Goal: Information Seeking & Learning: Learn about a topic

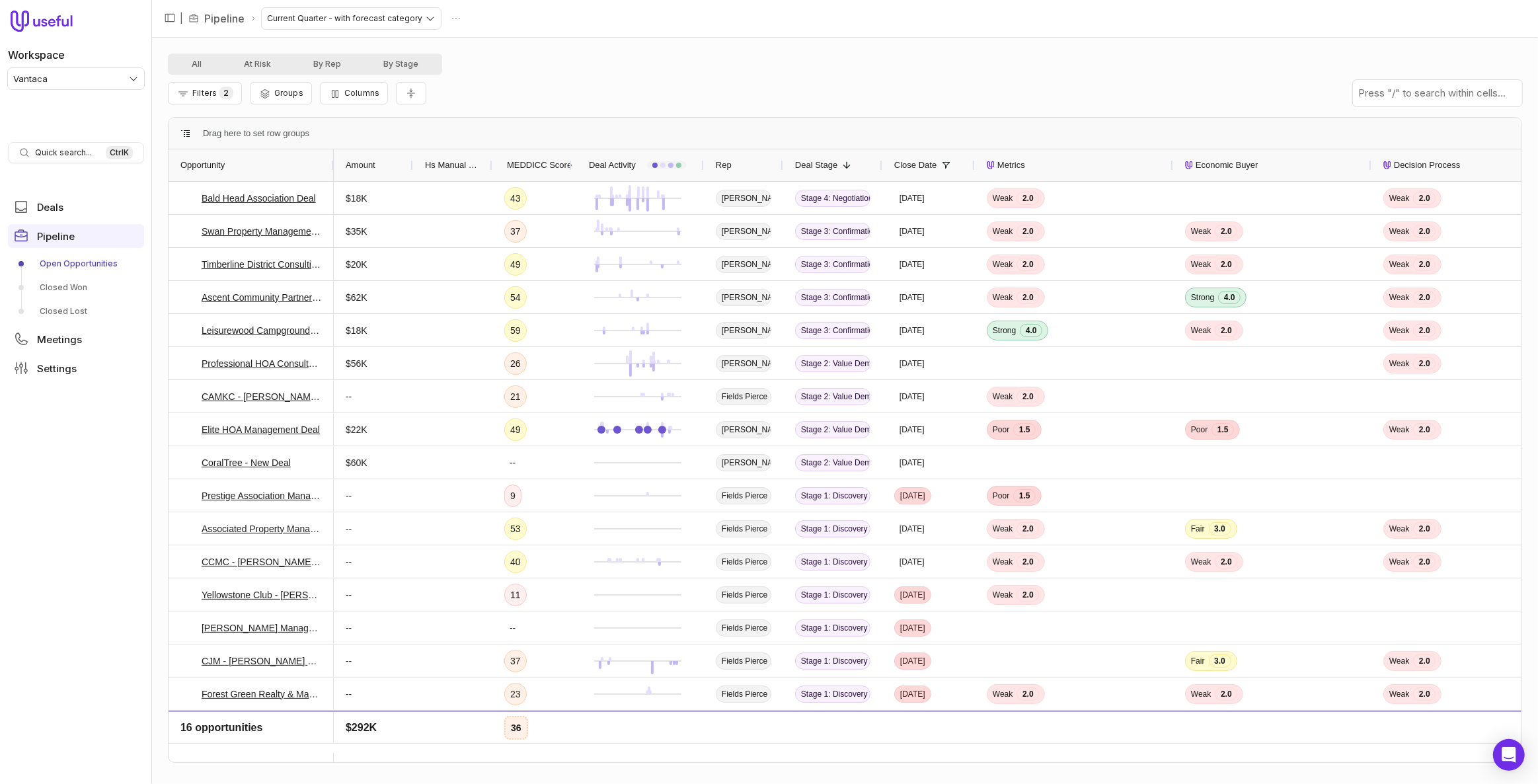
click at [522, 164] on span "MEDDICC Score" at bounding box center [540, 165] width 65 height 16
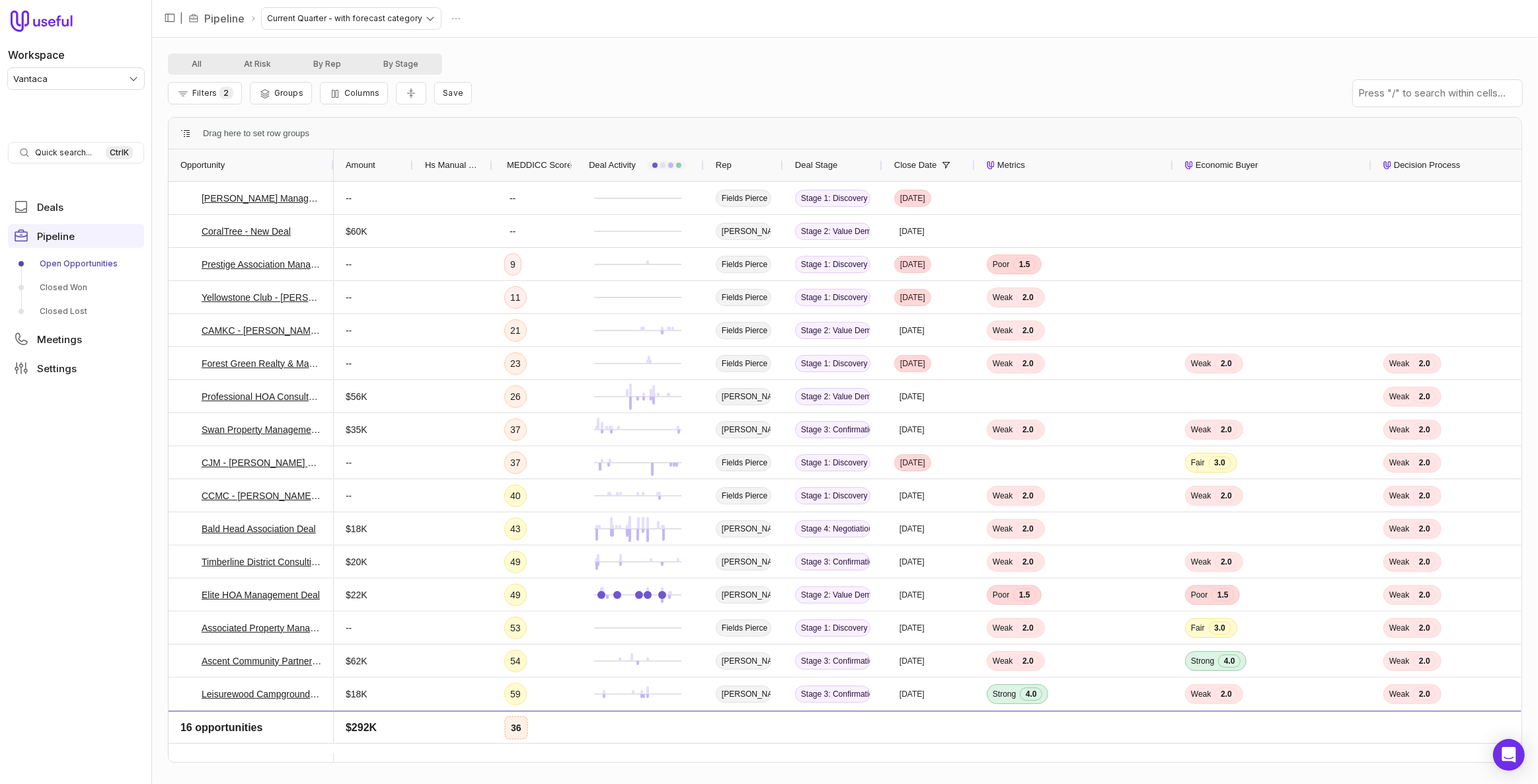
click at [522, 164] on span "MEDDICC Score" at bounding box center [540, 165] width 65 height 16
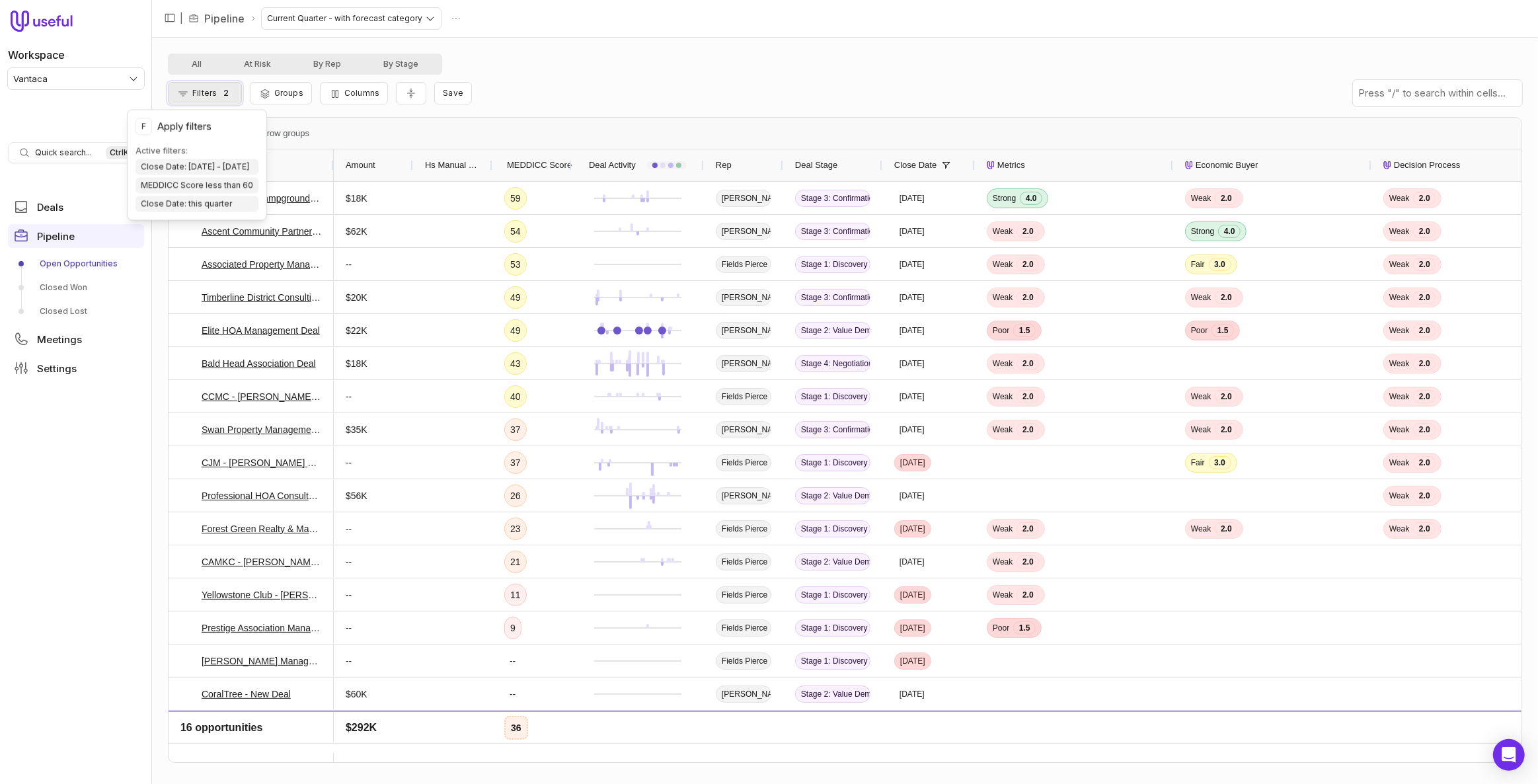
click at [220, 95] on span "2" at bounding box center [226, 93] width 13 height 12
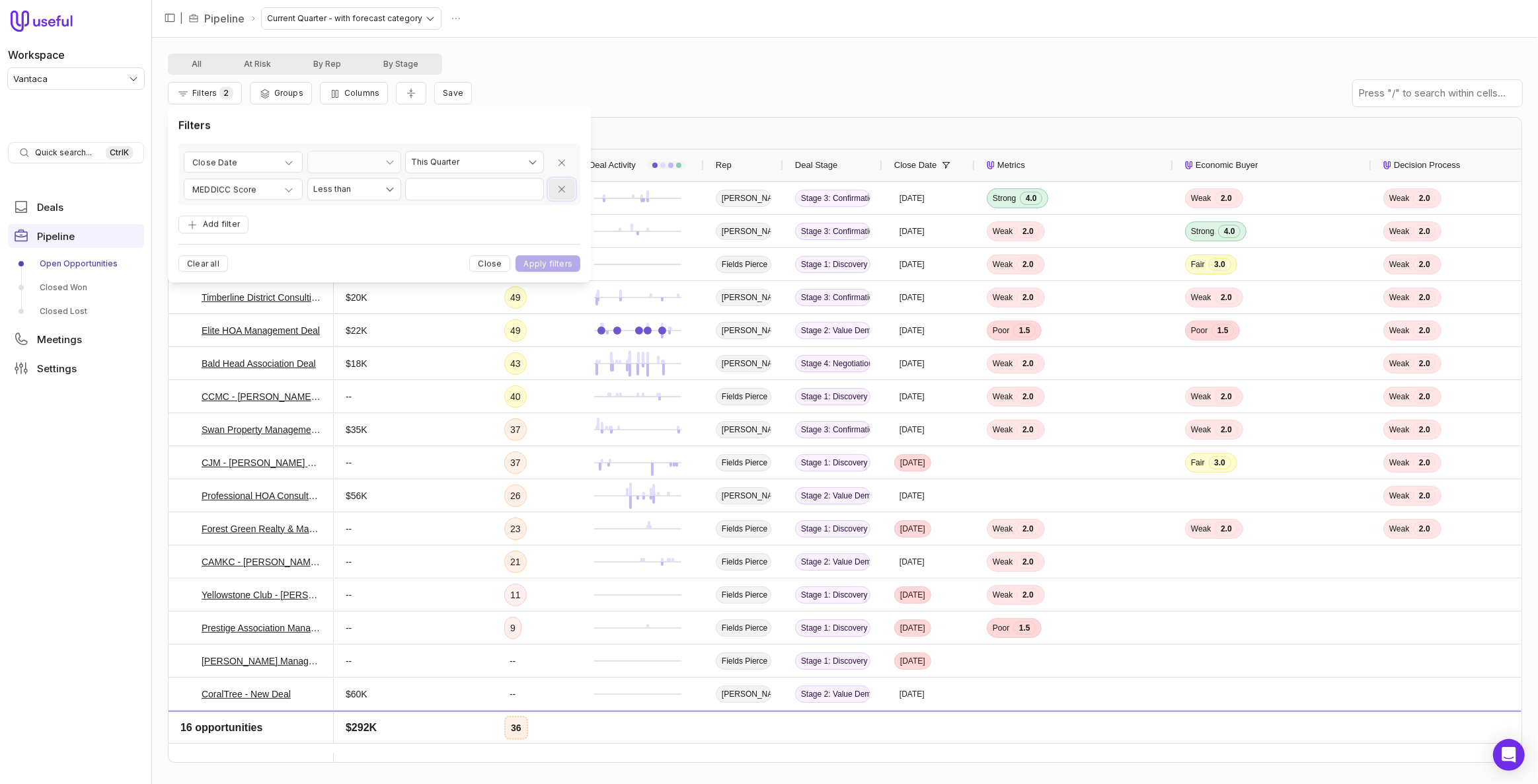
click at [564, 191] on icon "Remove filter" at bounding box center [562, 190] width 7 height 7
click at [554, 242] on button "Apply filters" at bounding box center [548, 239] width 65 height 16
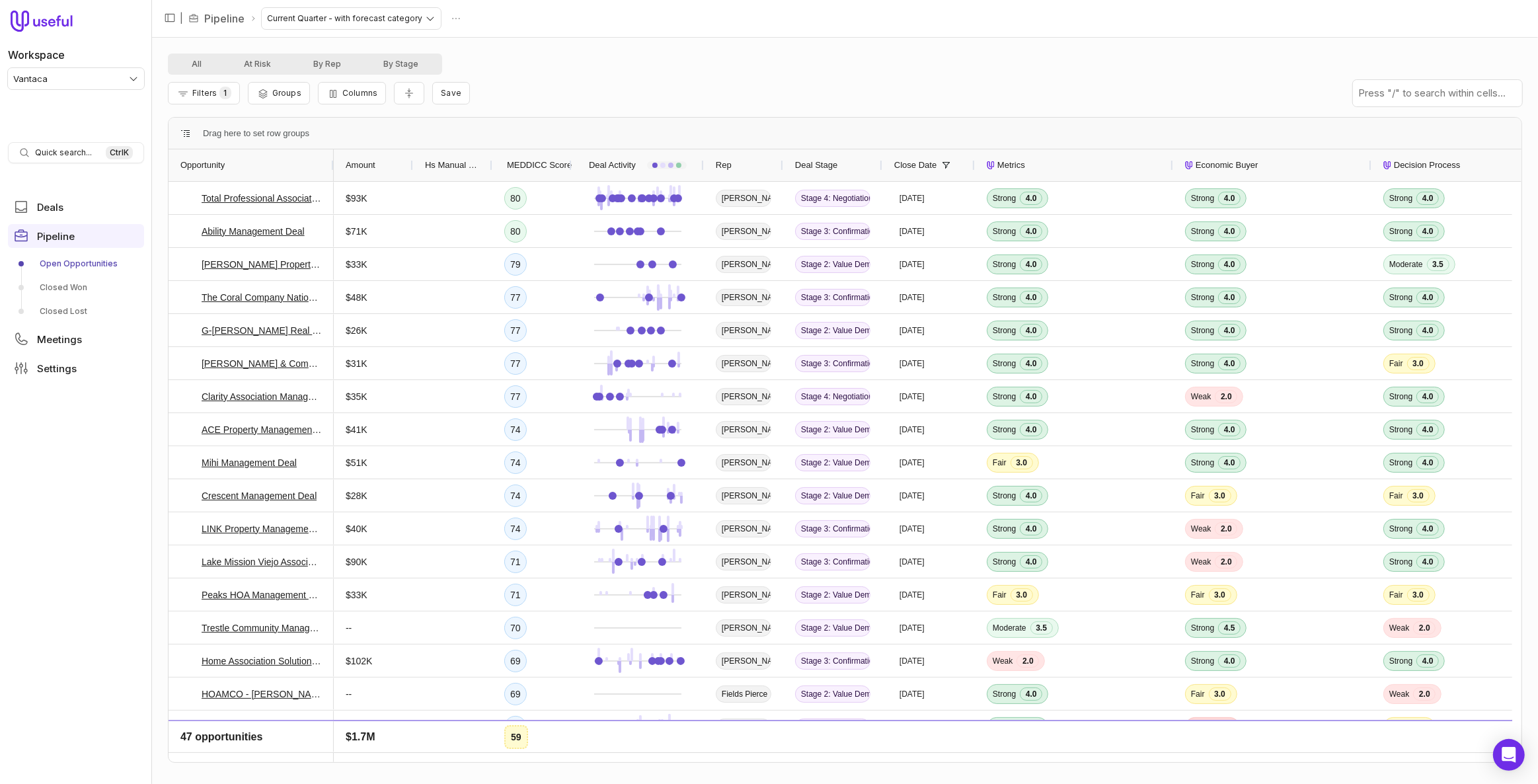
click at [52, 68] on html "Workspace Vantaca Quick search... Ctrl K Deals Pipeline Open Opportunities Clos…" at bounding box center [769, 392] width 1538 height 784
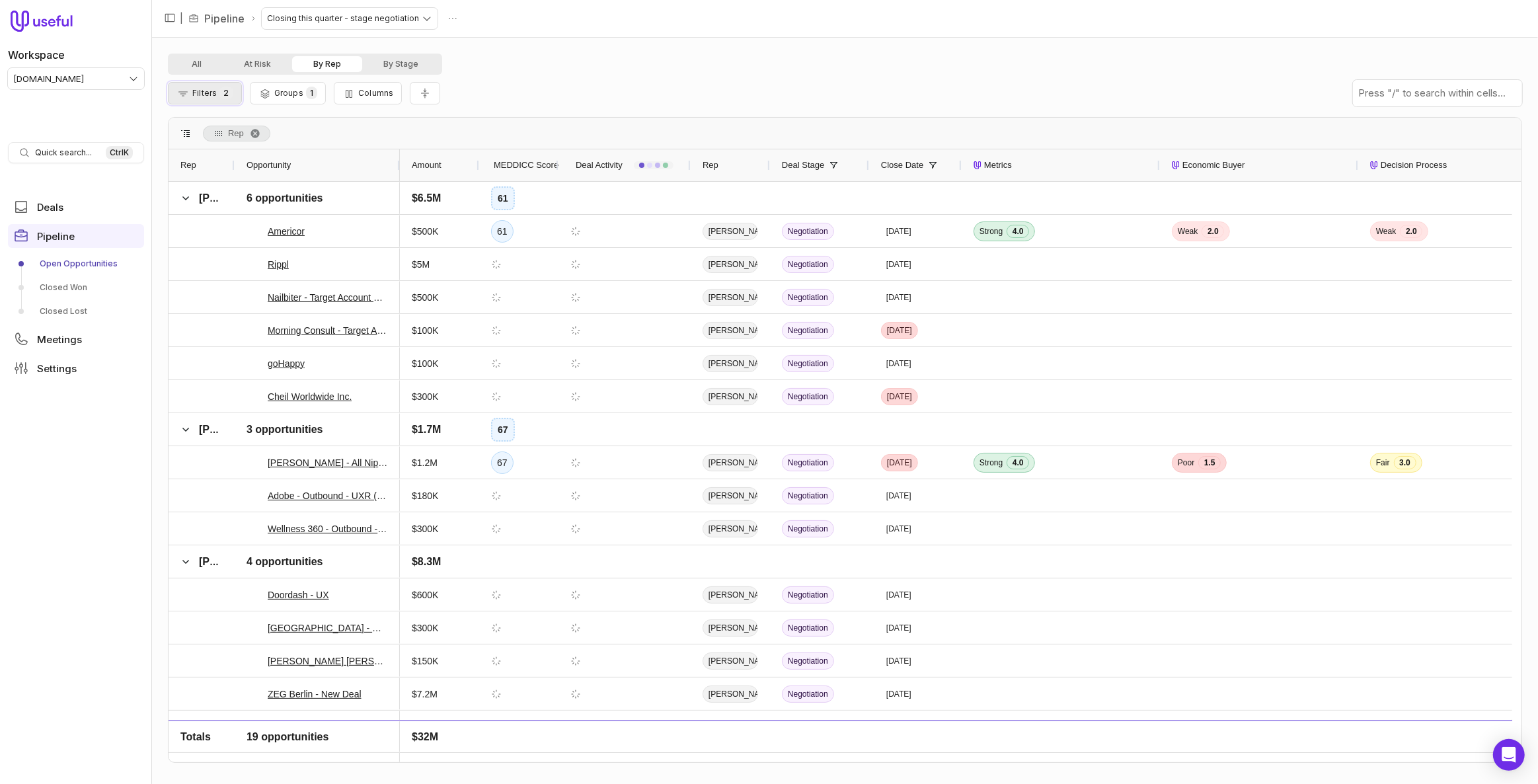
click at [231, 95] on span "2" at bounding box center [226, 93] width 13 height 12
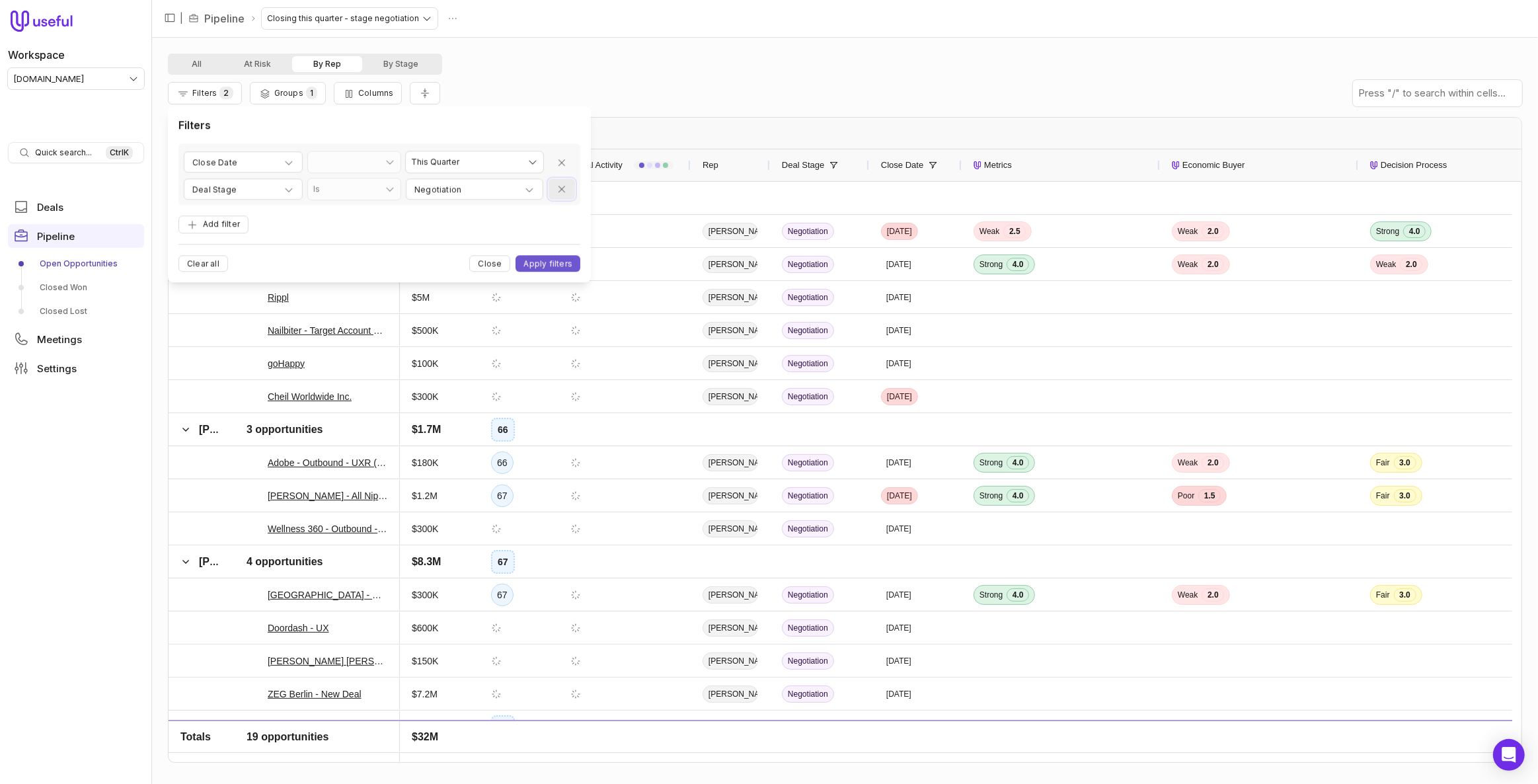
click at [559, 184] on icon "Remove filter" at bounding box center [562, 190] width 11 height 11
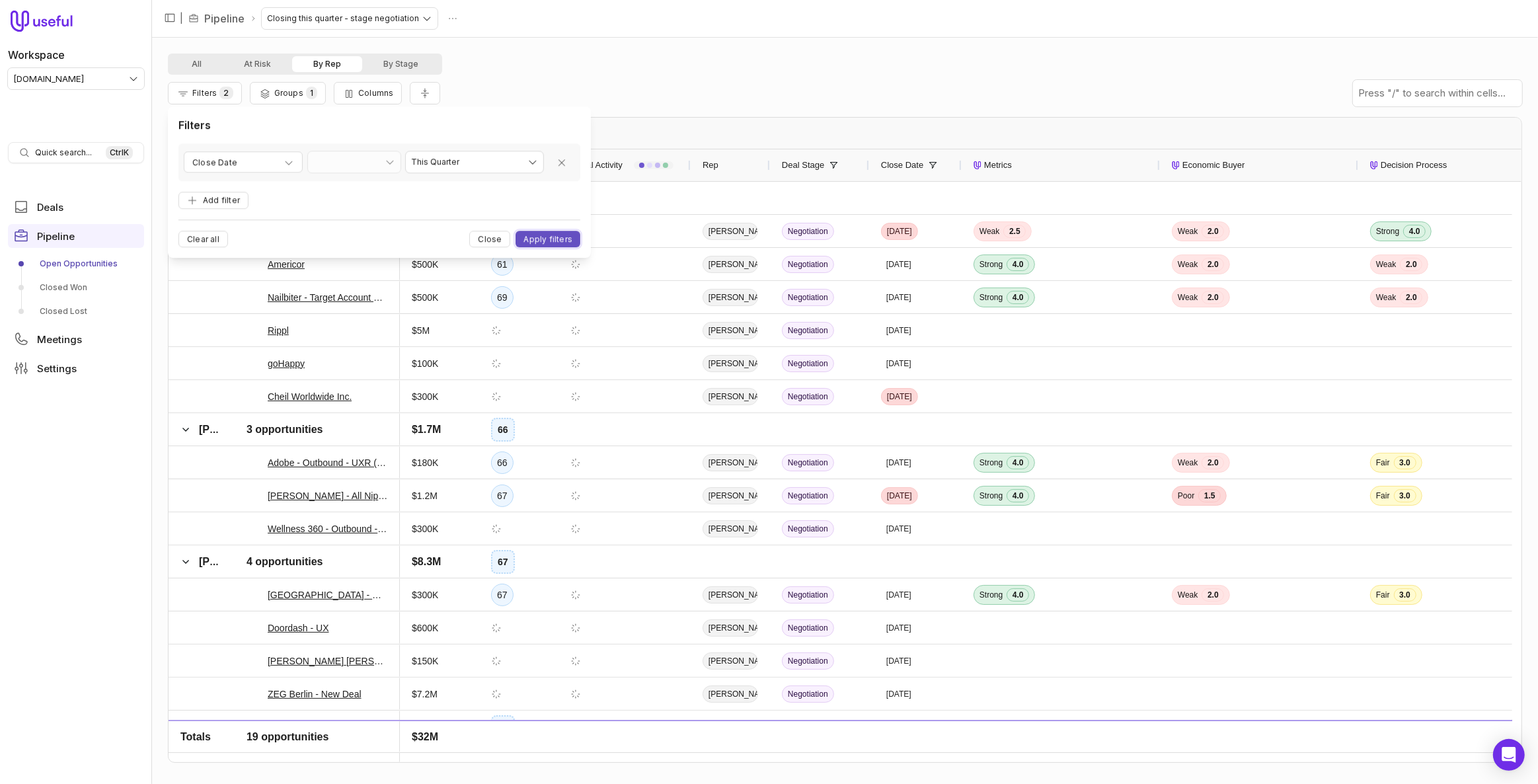
click at [547, 240] on button "Apply filters" at bounding box center [548, 239] width 65 height 16
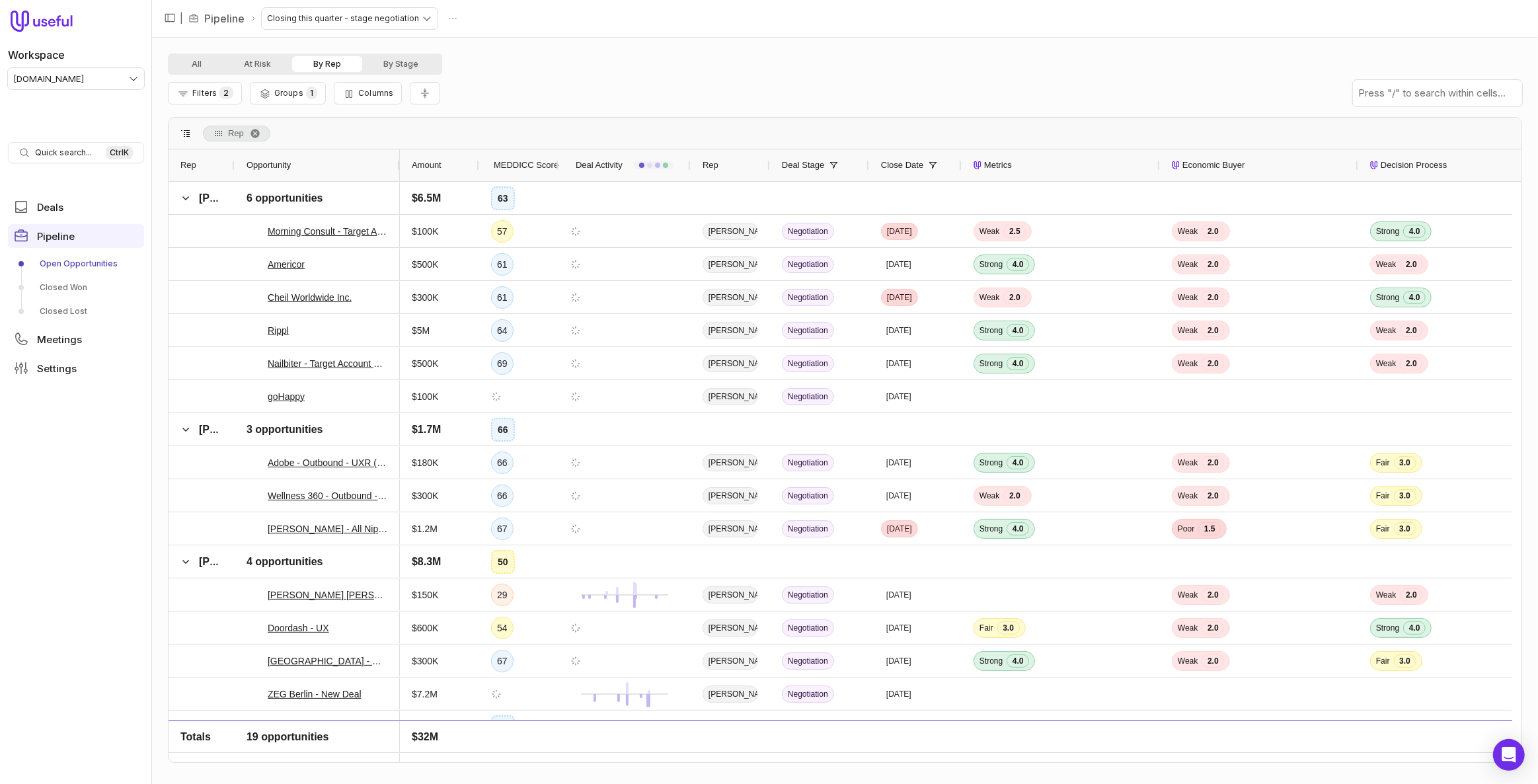
click at [520, 160] on span "MEDDICC Score" at bounding box center [527, 165] width 65 height 16
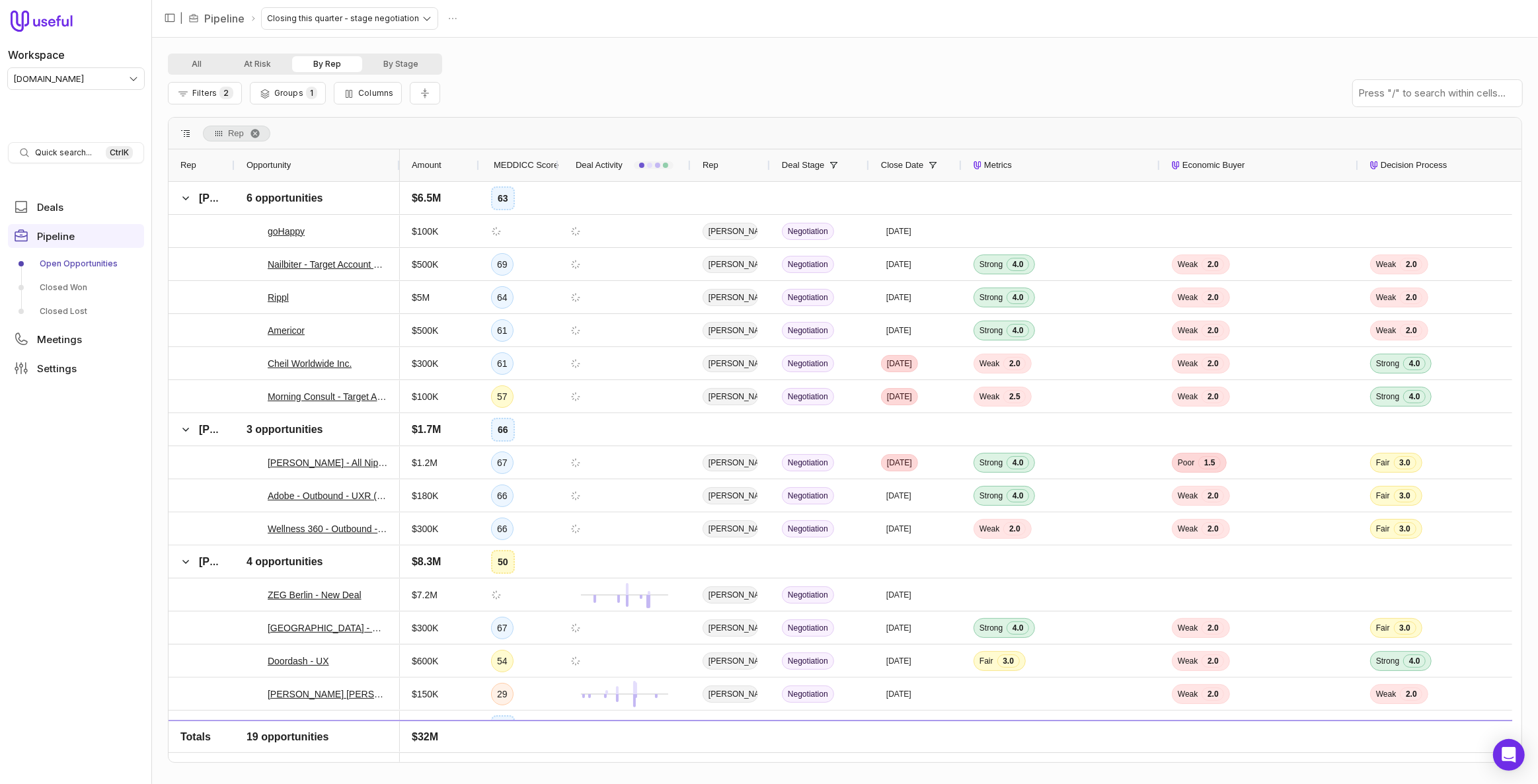
click at [345, 66] on button "By Rep" at bounding box center [327, 64] width 70 height 16
click at [321, 63] on button "By Rep" at bounding box center [327, 64] width 70 height 16
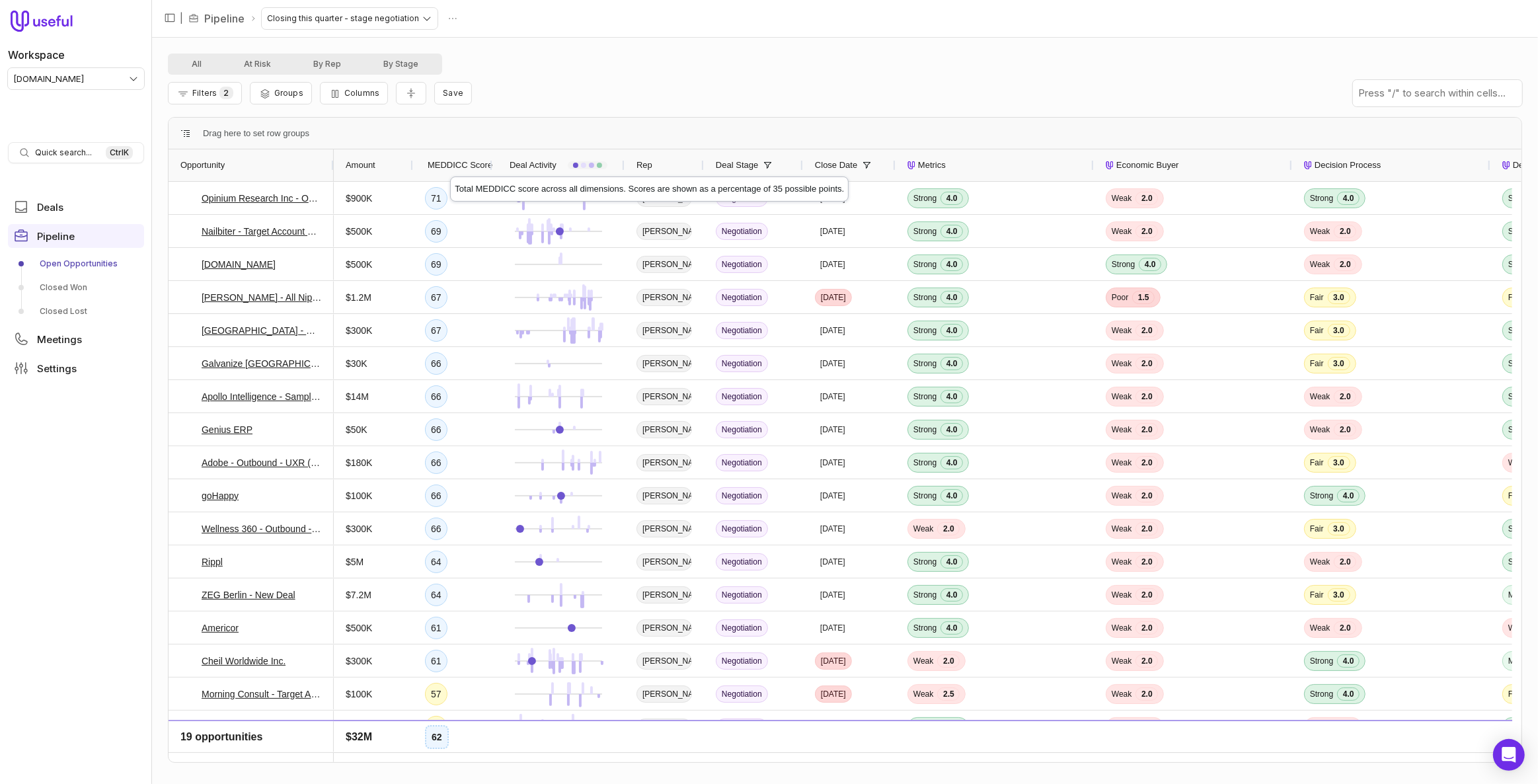
click at [451, 164] on span "MEDDICC Score" at bounding box center [460, 165] width 65 height 16
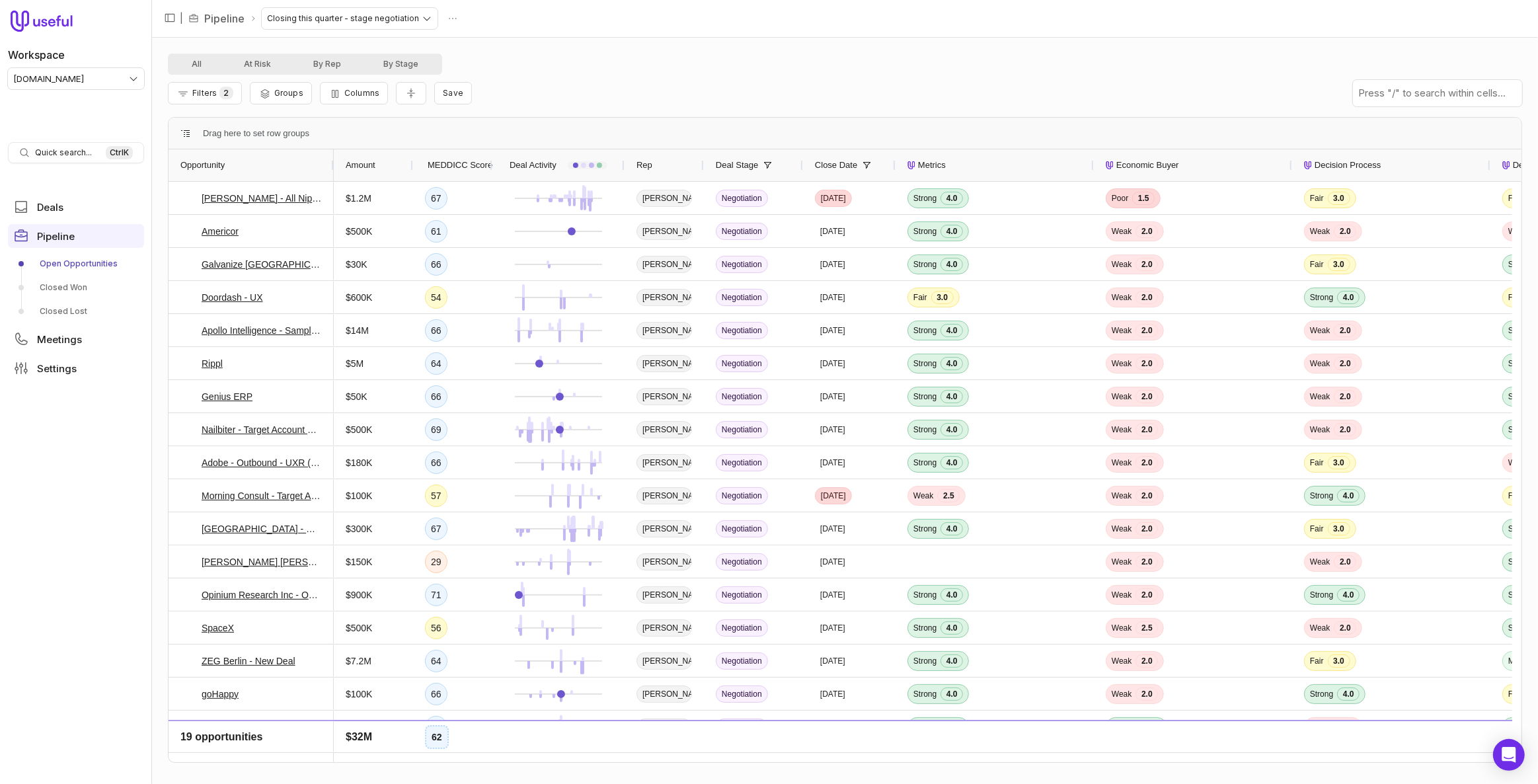
click at [451, 164] on span "MEDDICC Score" at bounding box center [460, 165] width 65 height 16
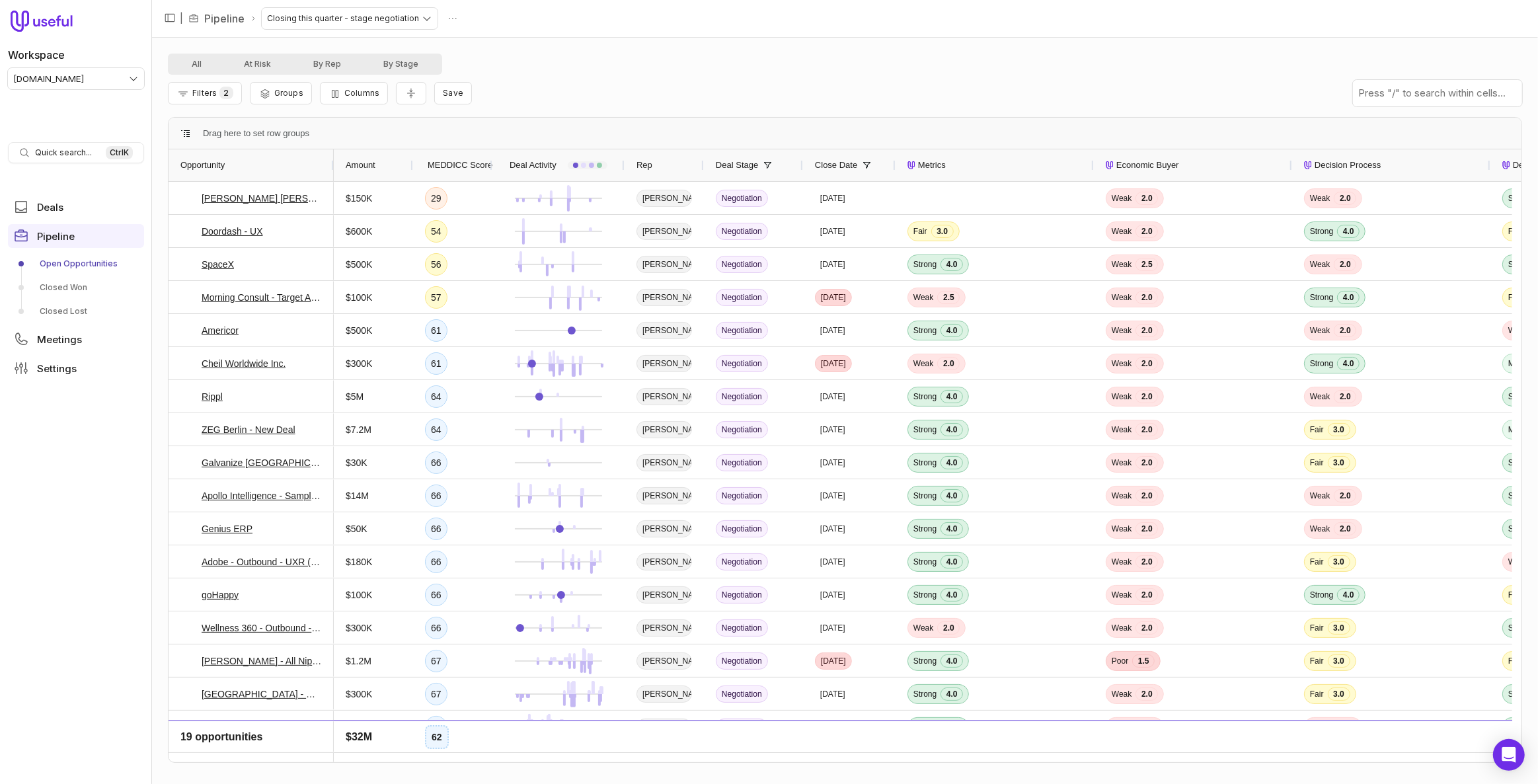
click at [451, 164] on span "MEDDICC Score" at bounding box center [460, 165] width 65 height 16
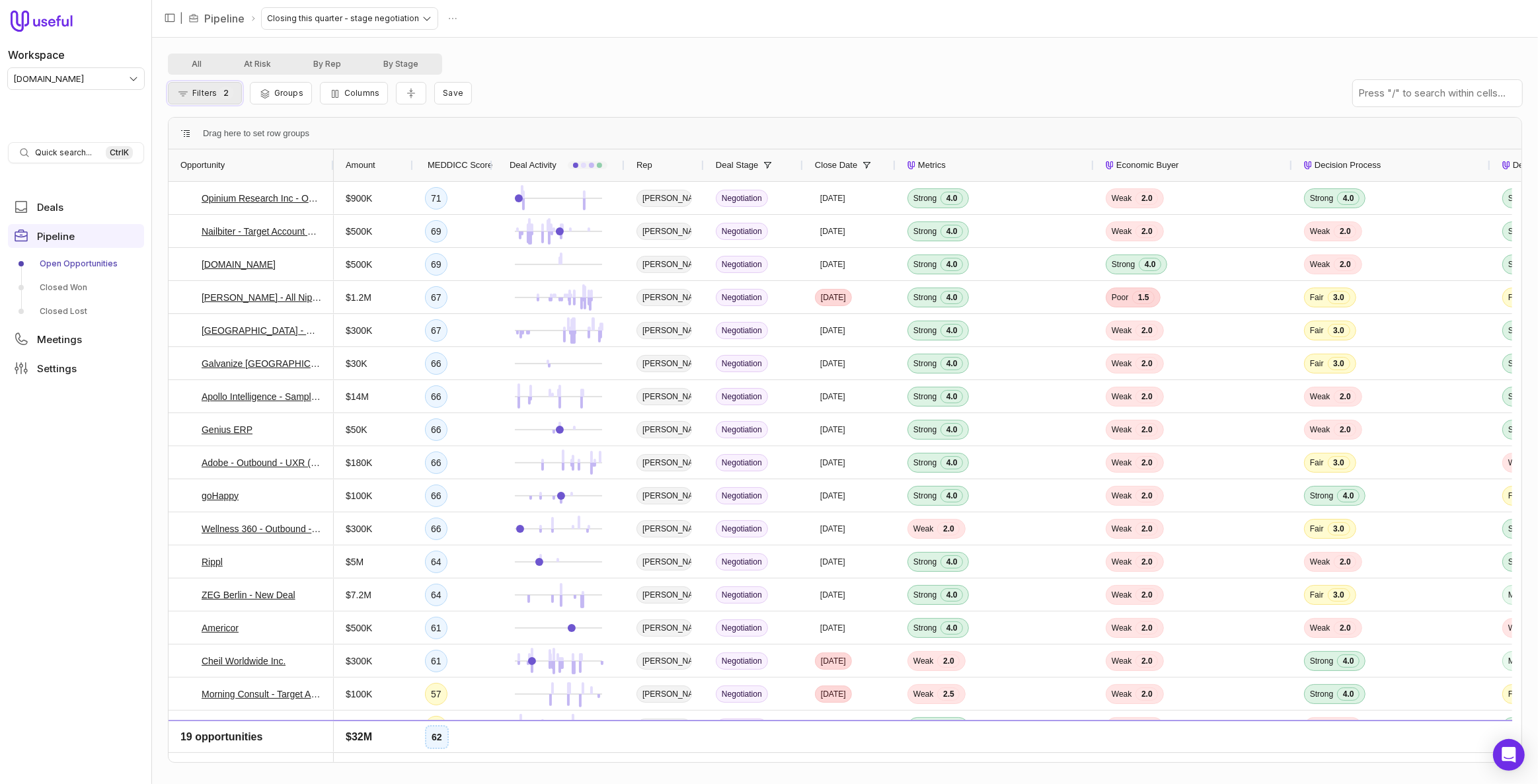
click at [183, 99] on button "Filters 2" at bounding box center [205, 93] width 74 height 22
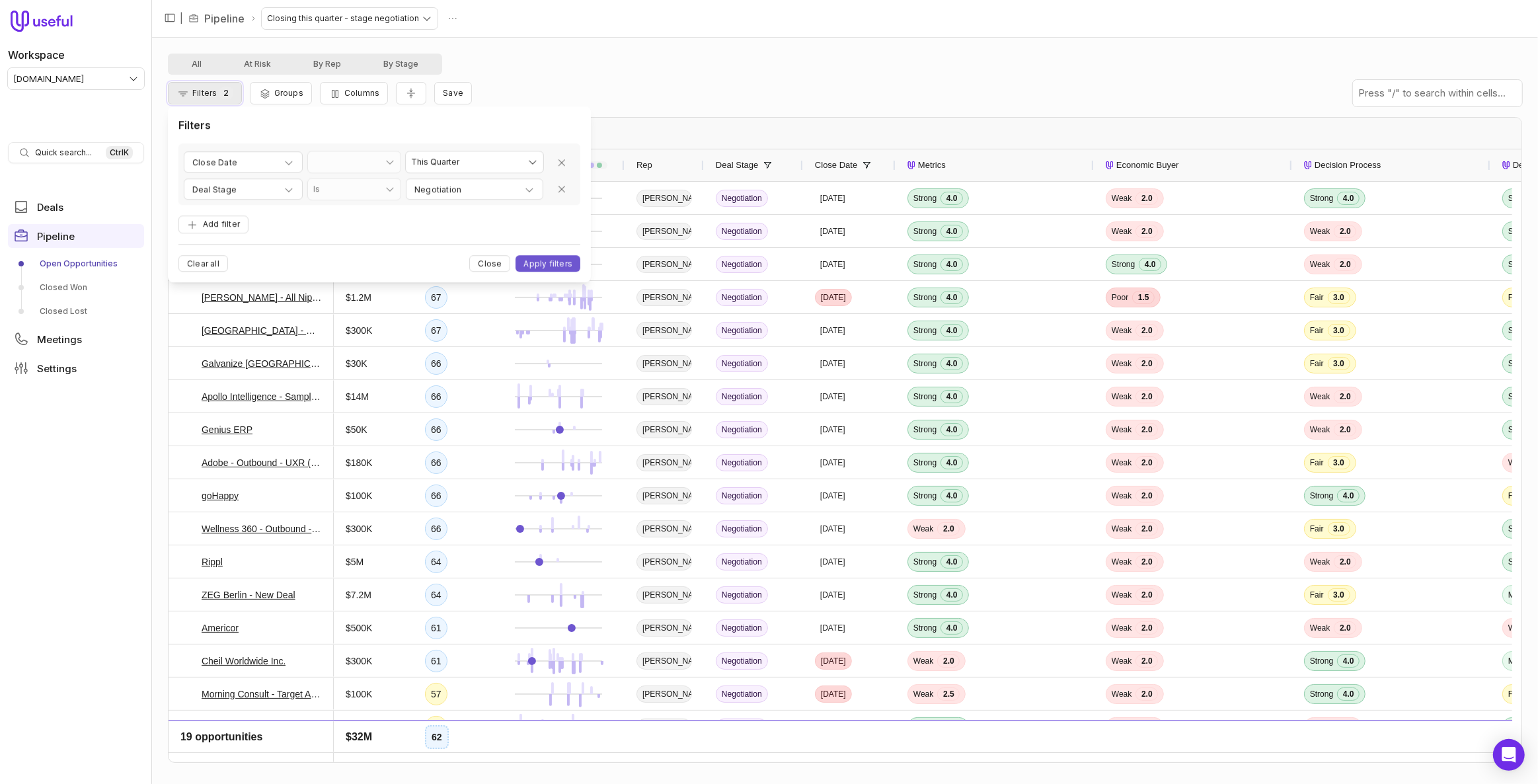
click at [185, 93] on icon "Filter Pipeline" at bounding box center [183, 93] width 9 height 5
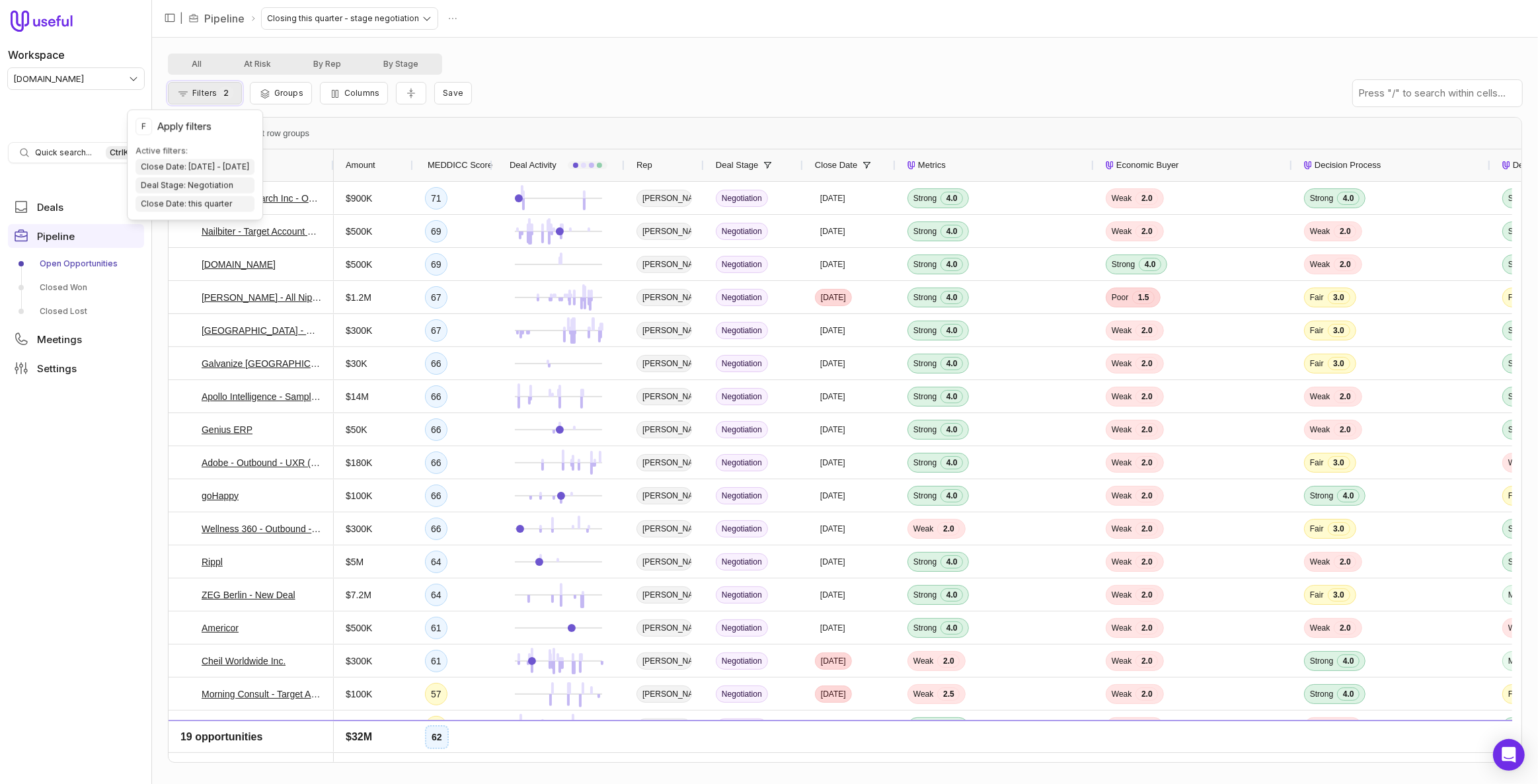
click at [234, 90] on button "Filters 2" at bounding box center [205, 93] width 74 height 22
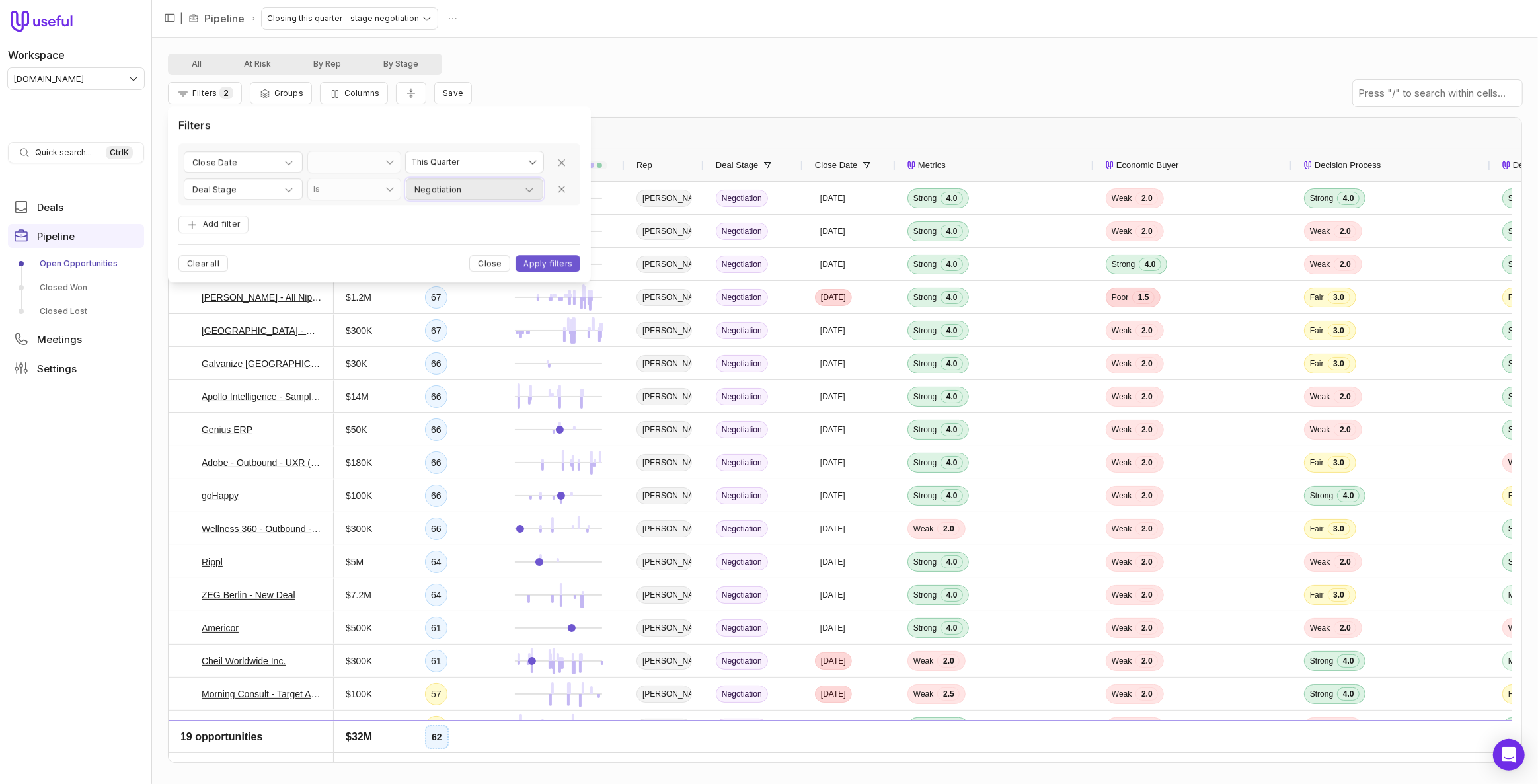
click at [517, 190] on div "Negotiation" at bounding box center [475, 190] width 120 height 16
click at [426, 310] on div "Onboarding" at bounding box center [454, 315] width 90 height 26
click at [547, 261] on html "Workspace tremendous.com Quick search... Ctrl K Deals Pipeline Open Opportuniti…" at bounding box center [769, 392] width 1538 height 784
click at [547, 261] on button "Apply filters" at bounding box center [548, 263] width 65 height 16
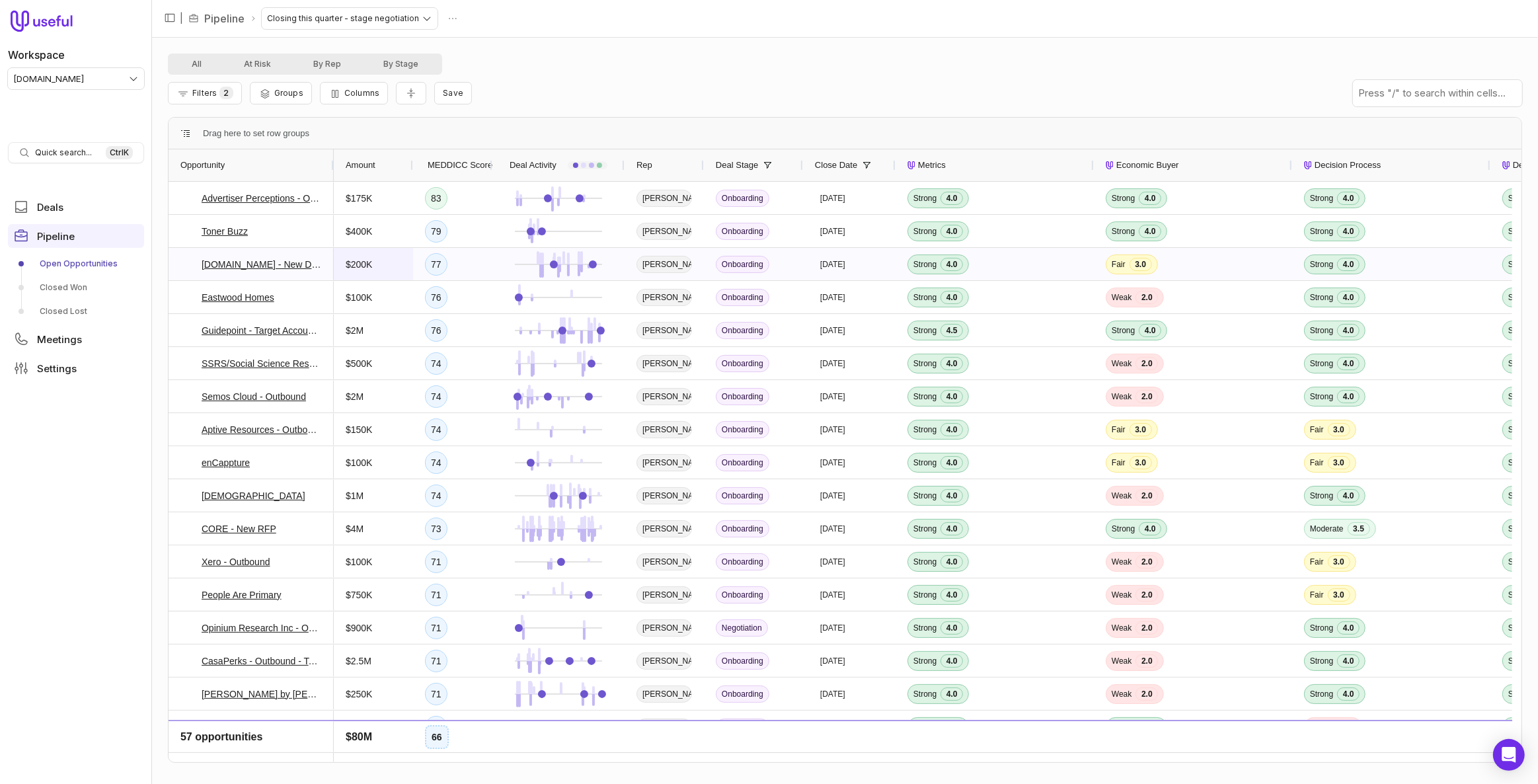
click at [359, 268] on span "$200K" at bounding box center [358, 264] width 26 height 16
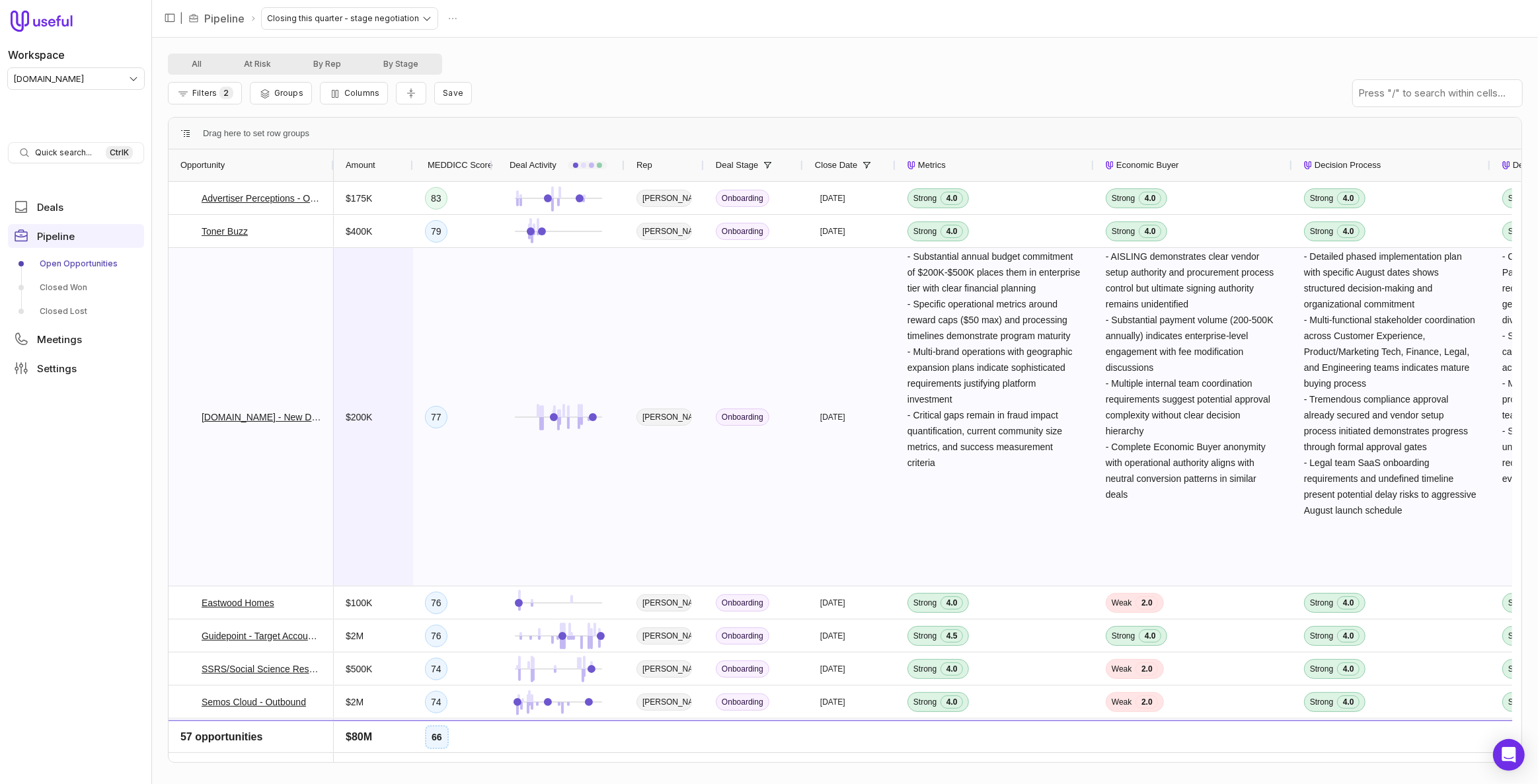
click at [359, 268] on span "$200K" at bounding box center [373, 416] width 56 height 336
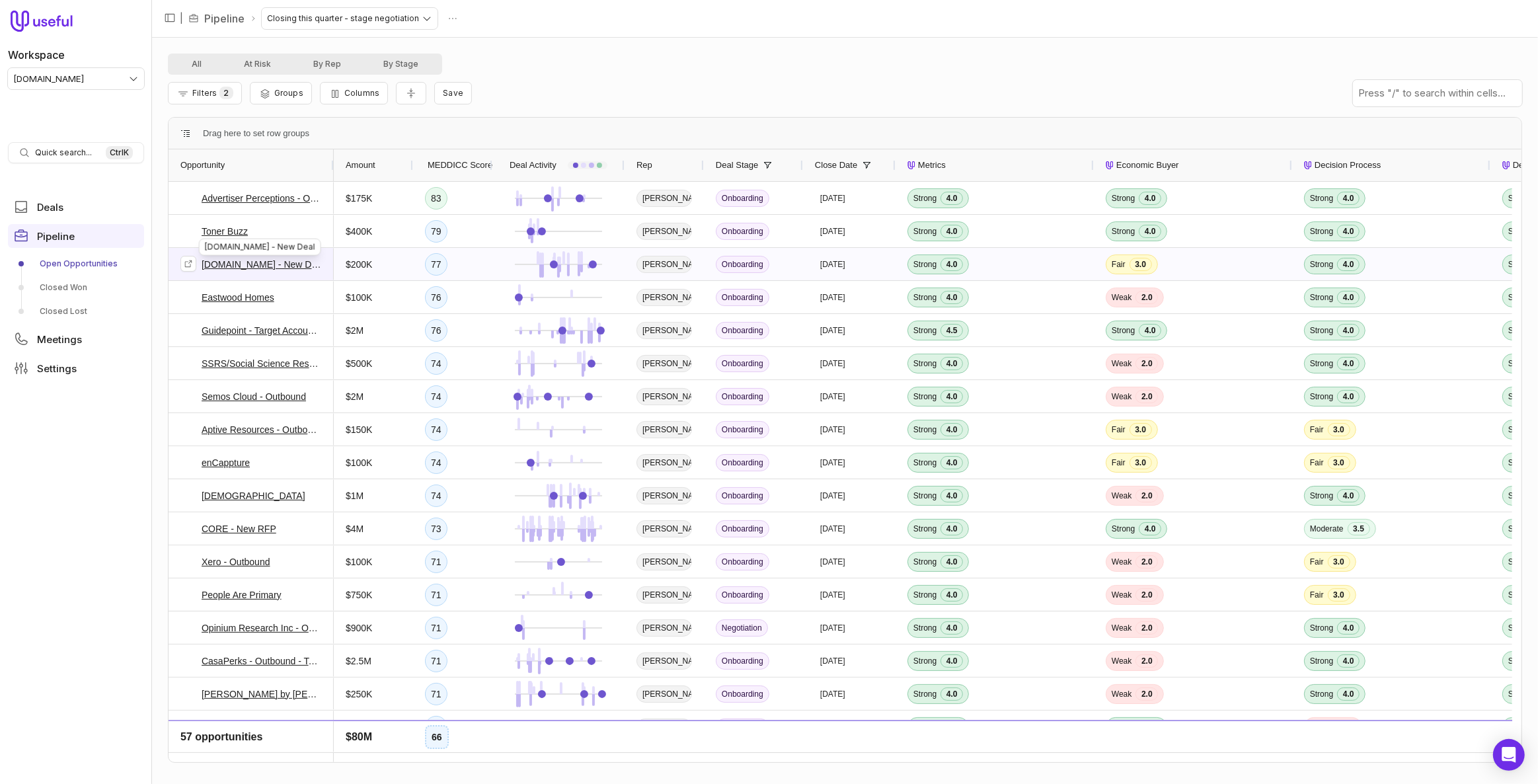
click at [260, 268] on link "[DOMAIN_NAME] - New Deal" at bounding box center [262, 264] width 120 height 16
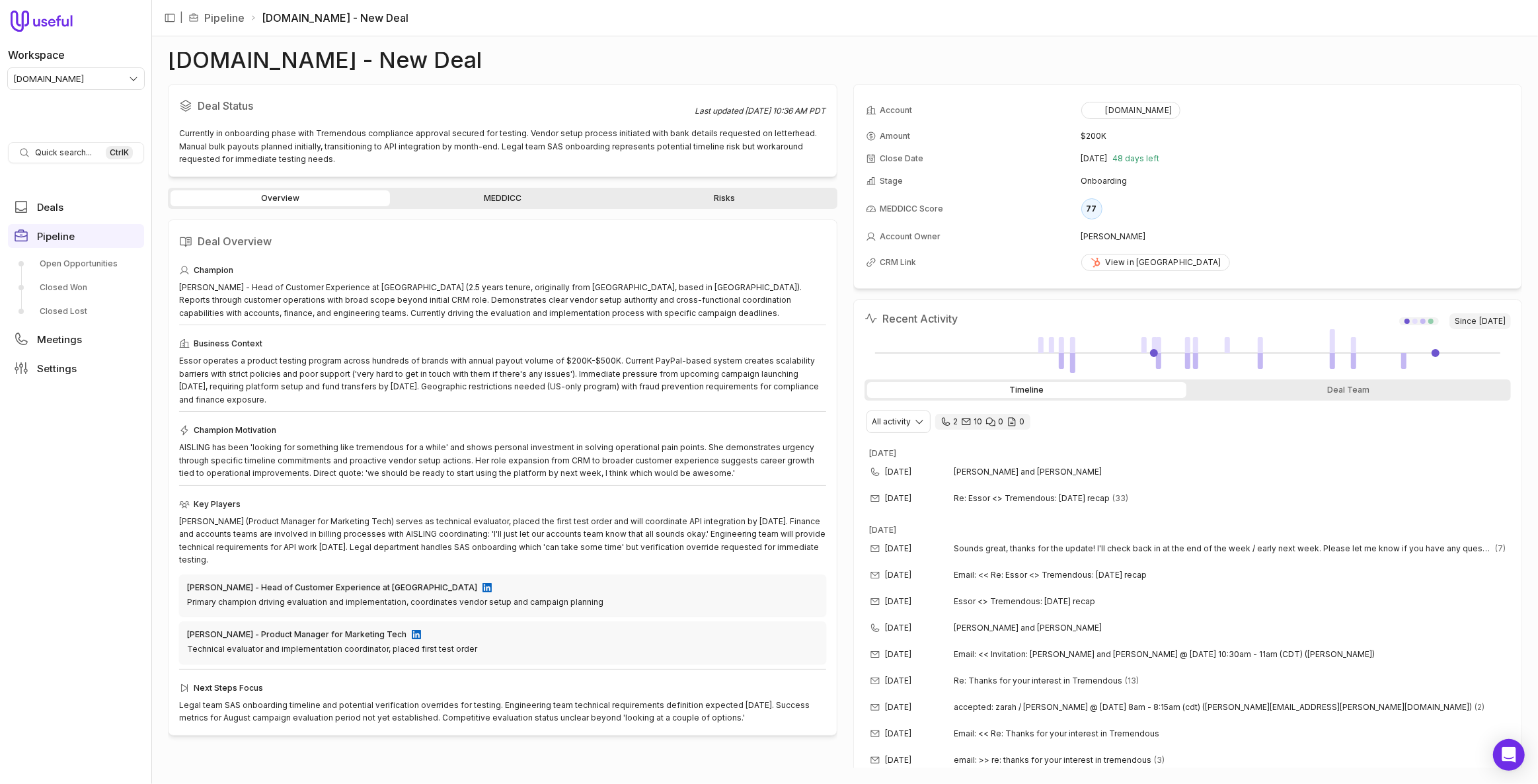
click at [531, 197] on link "MEDDICC" at bounding box center [502, 198] width 220 height 16
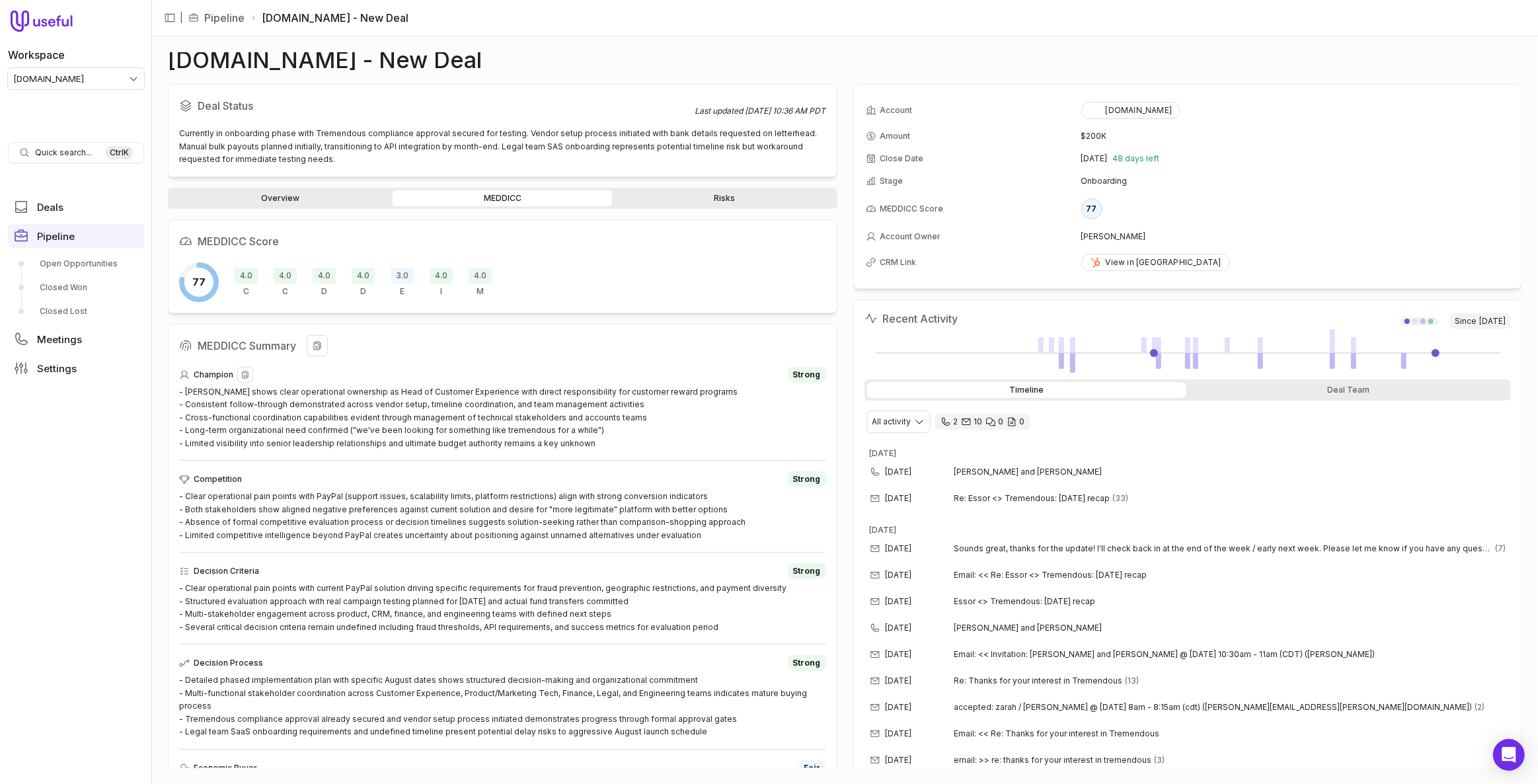
scroll to position [253, 0]
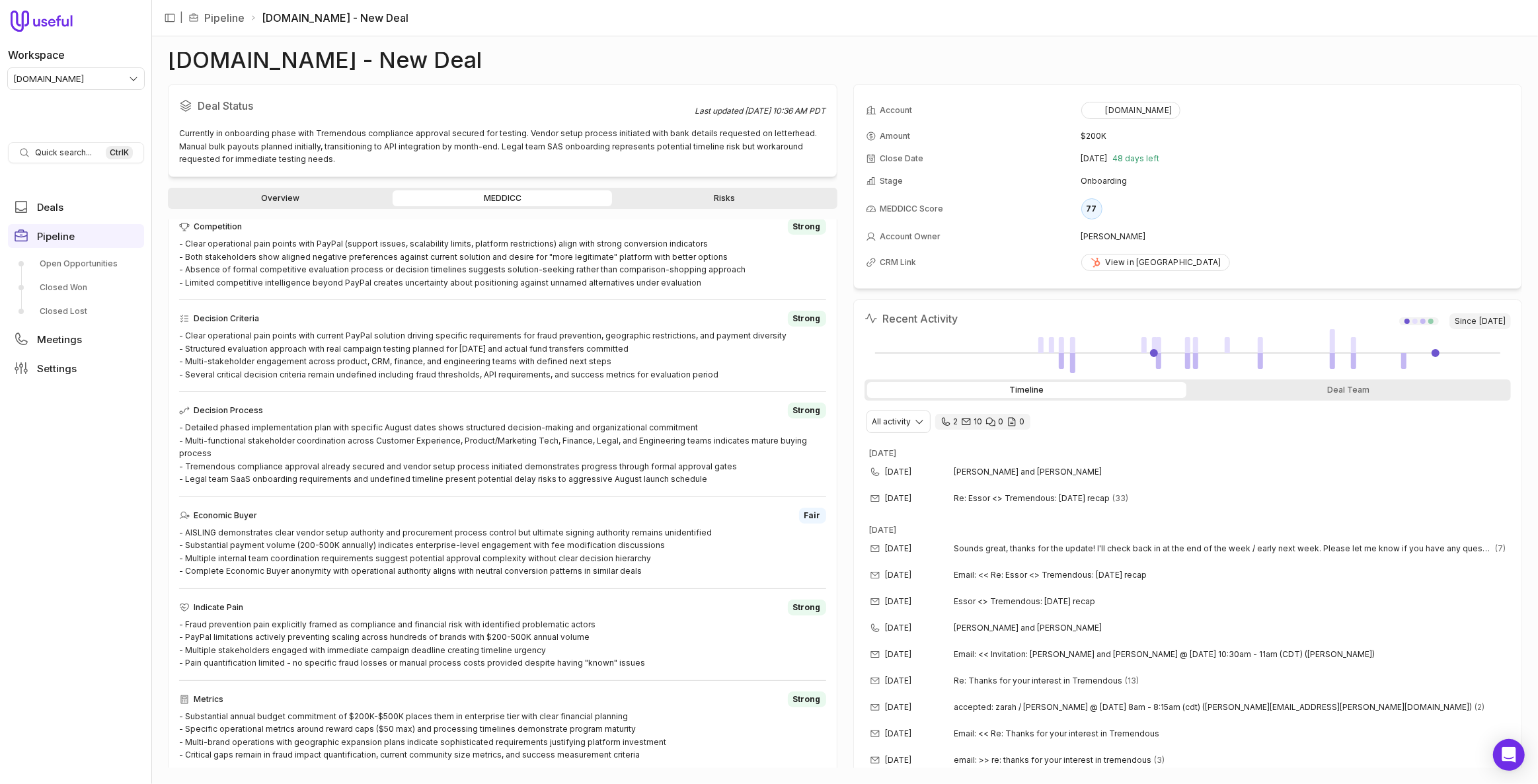
click at [713, 188] on div "Overview MEDDICC Risks" at bounding box center [503, 198] width 670 height 21
click at [713, 190] on link "Risks" at bounding box center [724, 198] width 220 height 16
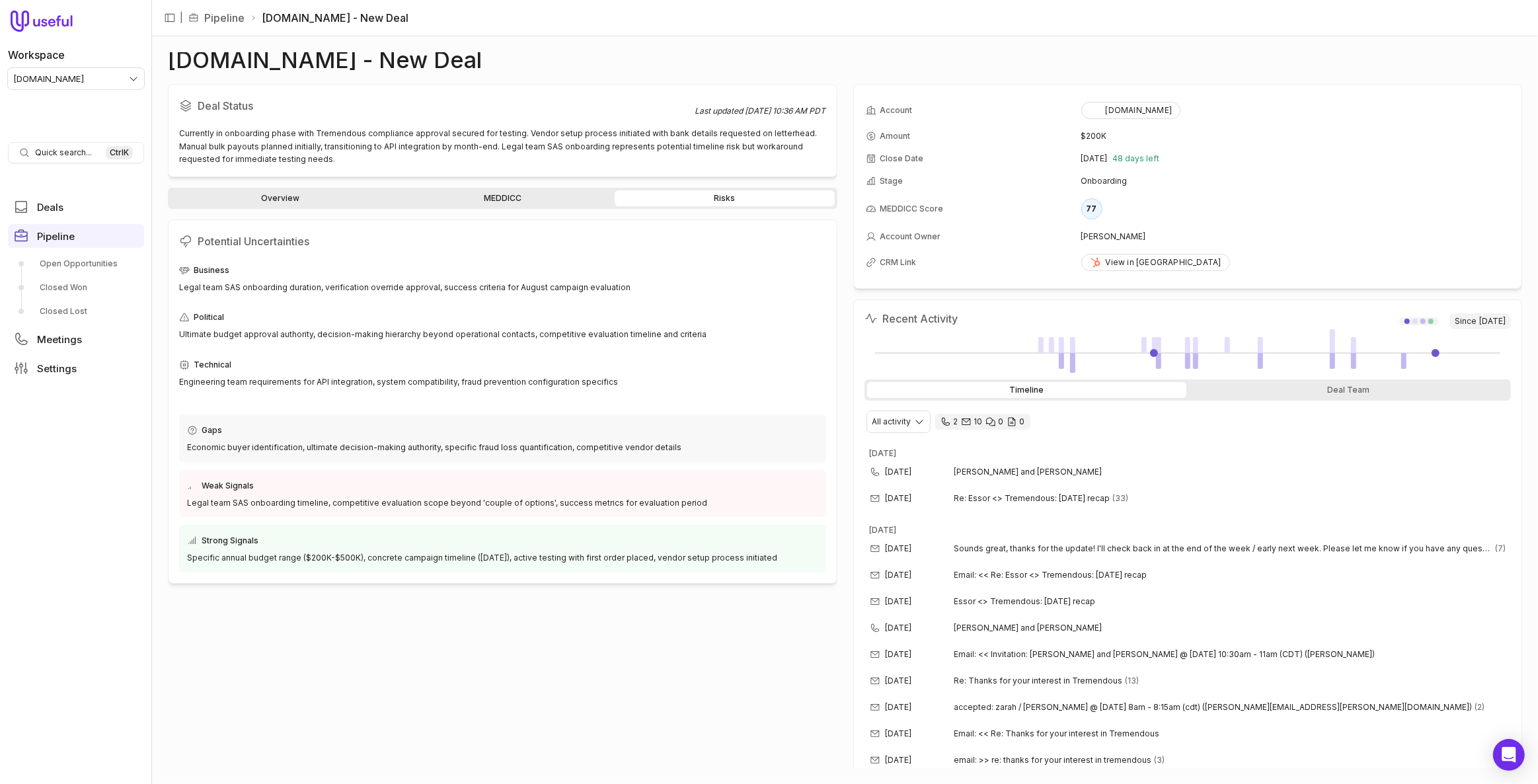
click at [315, 194] on link "Overview" at bounding box center [280, 198] width 220 height 16
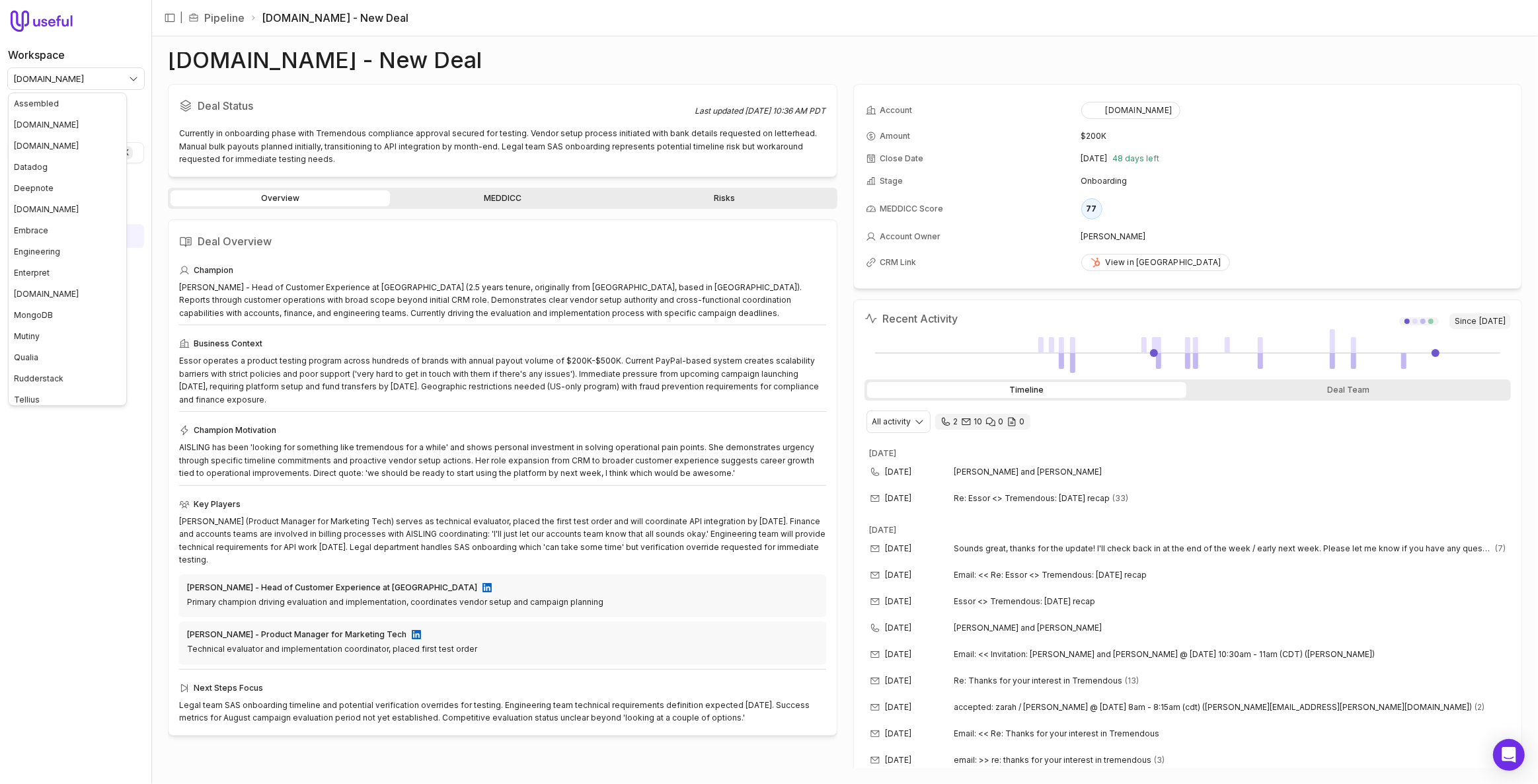
click at [88, 81] on html "Workspace [DOMAIN_NAME] Quick search... Ctrl K Deals Pipeline Open Opportunitie…" at bounding box center [769, 392] width 1538 height 784
